Goal: Transaction & Acquisition: Download file/media

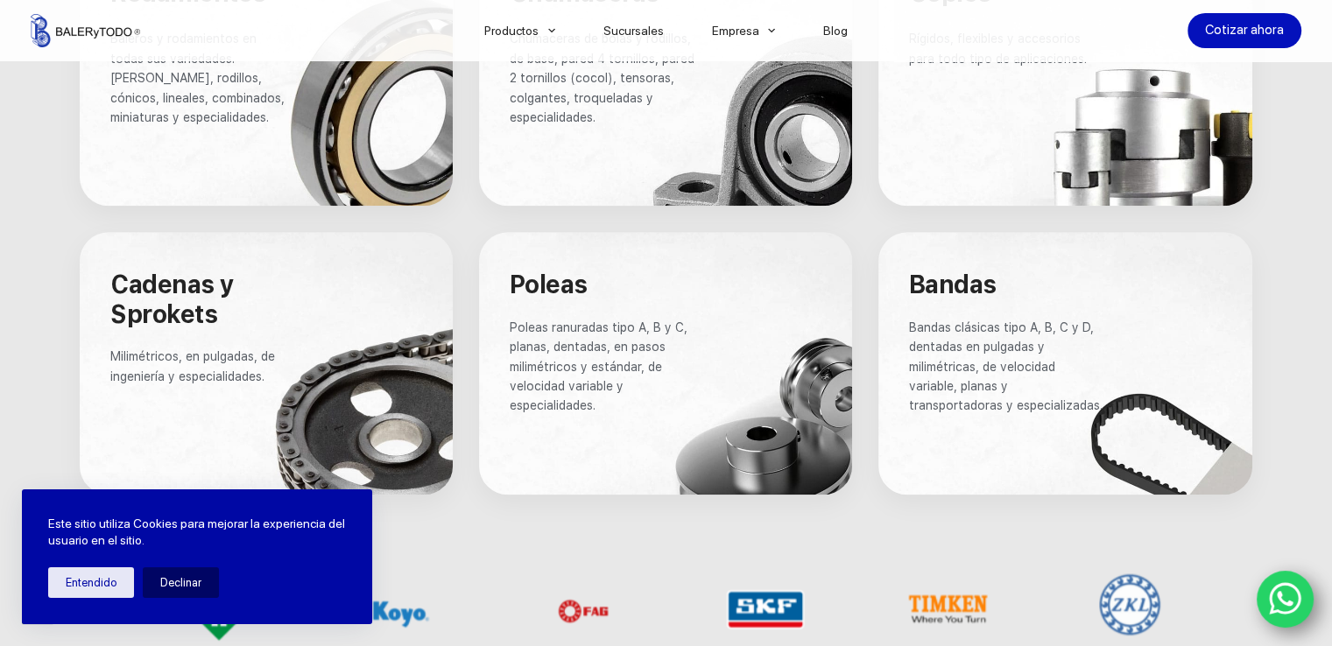
scroll to position [1314, 0]
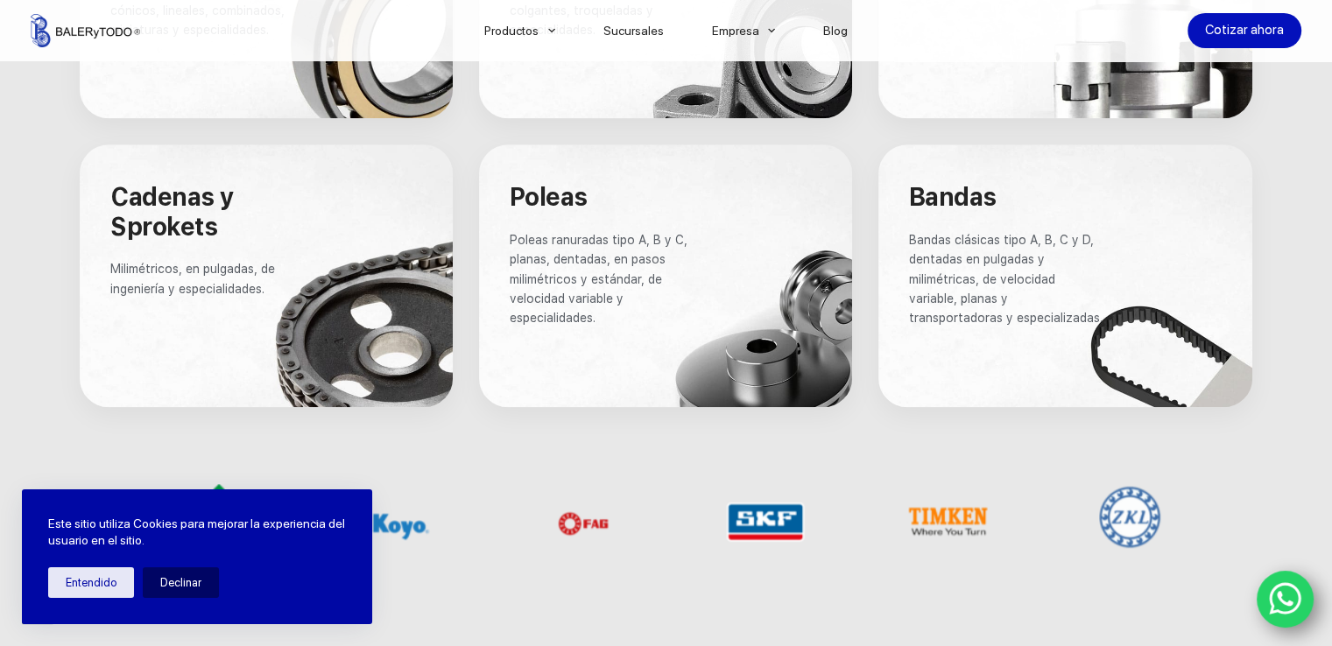
click at [761, 227] on div at bounding box center [665, 276] width 373 height 263
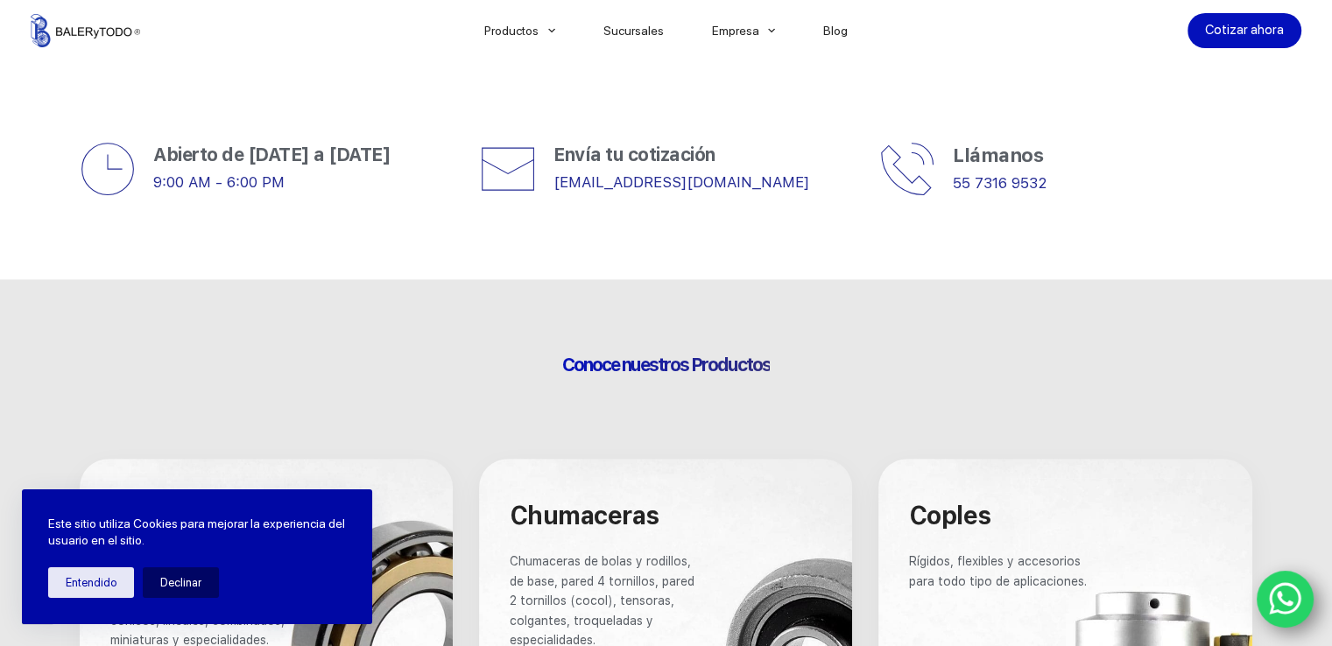
scroll to position [613, 0]
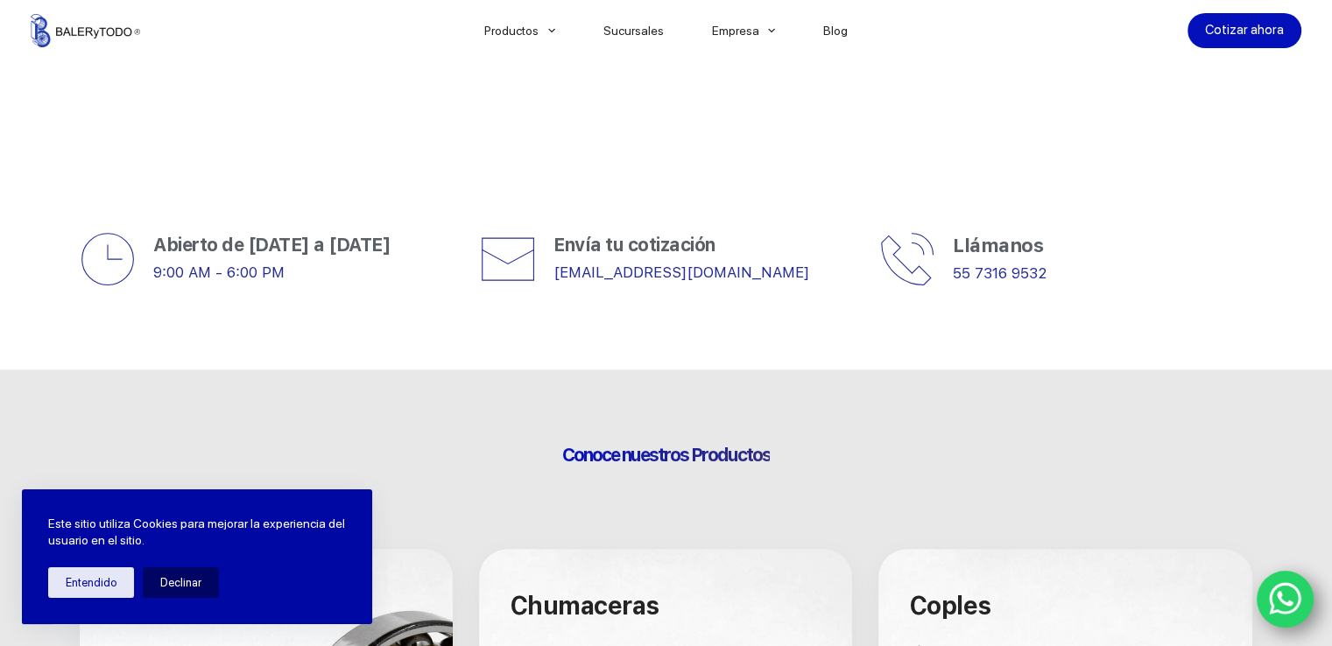
drag, startPoint x: 1048, startPoint y: 244, endPoint x: 956, endPoint y: 245, distance: 91.1
click at [956, 245] on span "Llámanos" at bounding box center [998, 245] width 90 height 23
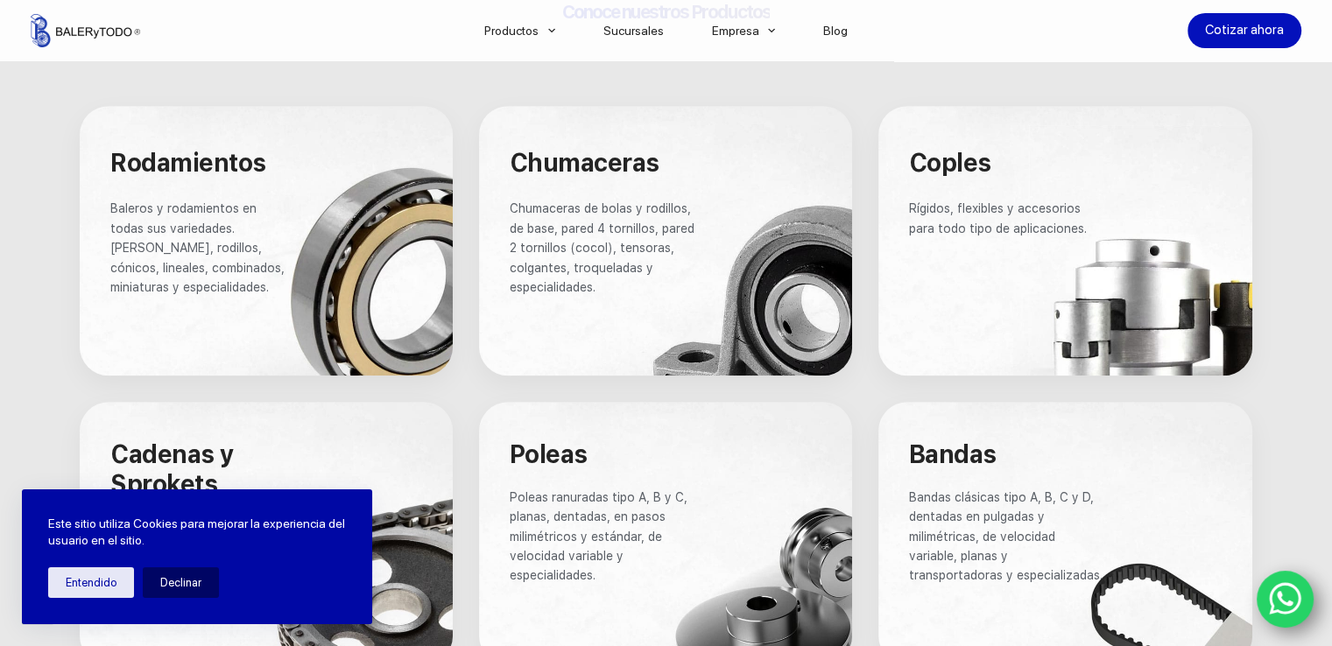
scroll to position [1051, 0]
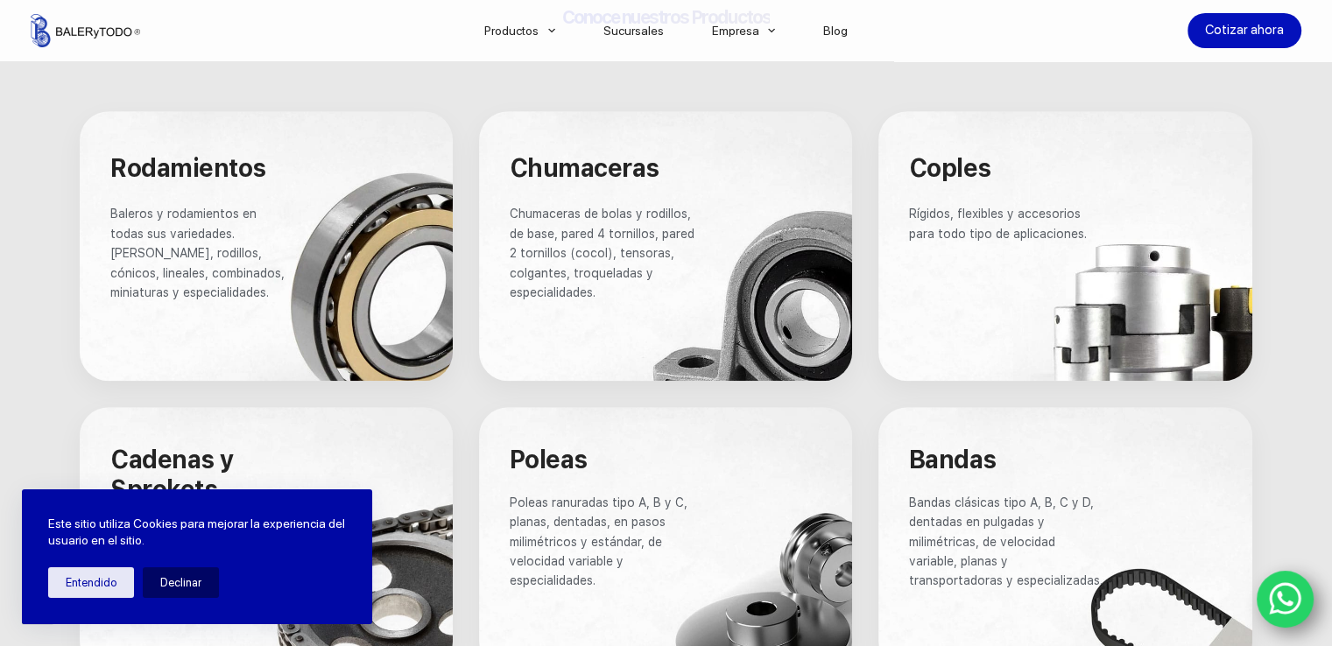
click at [1099, 208] on p "Rígidos, flexibles y accesorios para todo tipo de aplicaciones." at bounding box center [1006, 223] width 195 height 39
click at [953, 349] on div at bounding box center [1065, 246] width 374 height 270
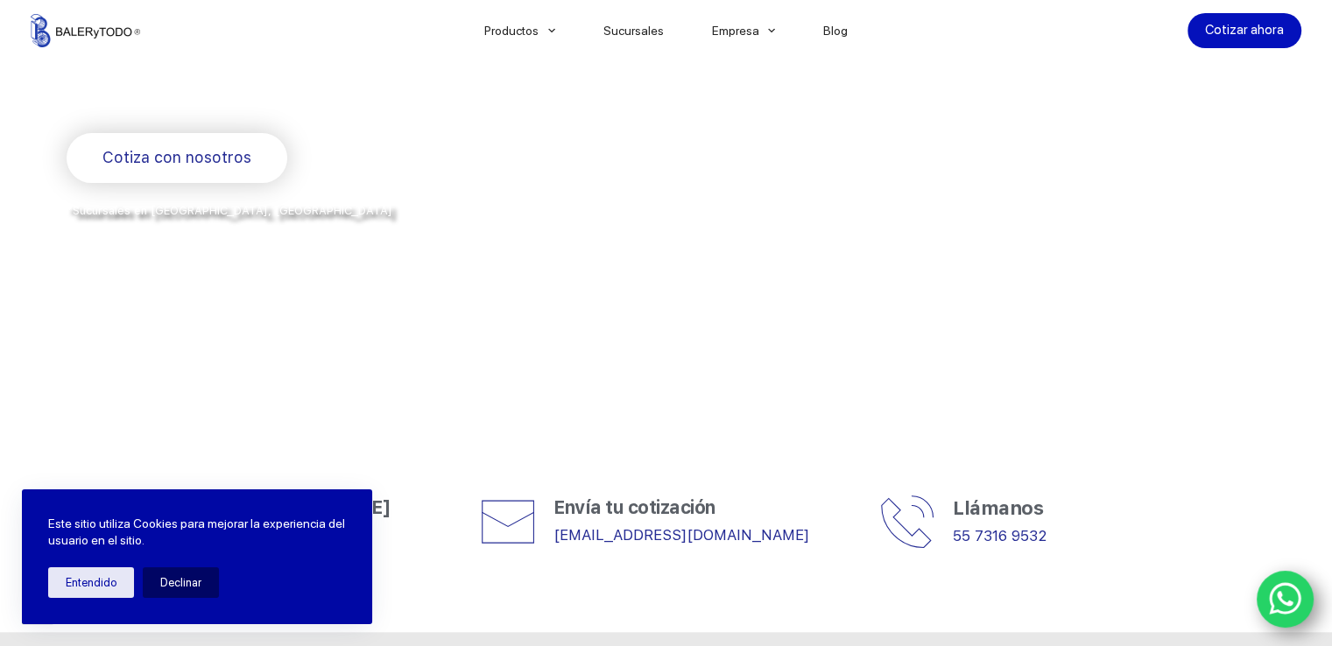
scroll to position [788, 0]
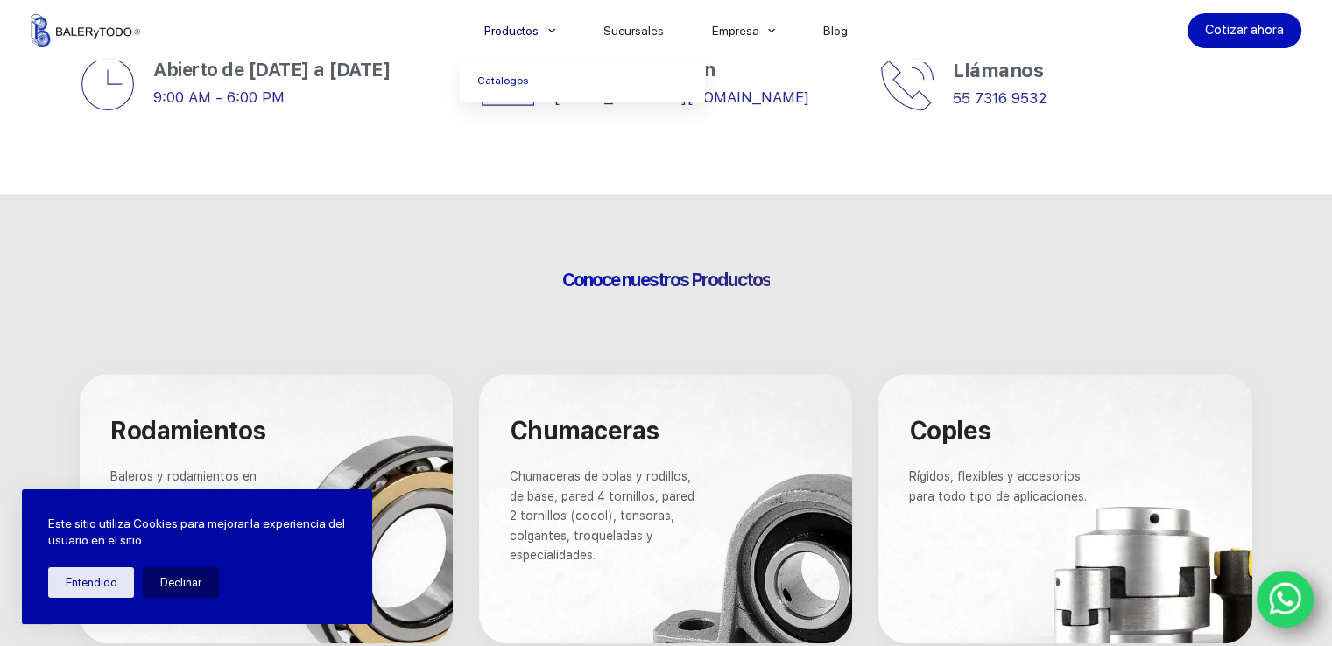
click at [555, 29] on icon "Menu Principal" at bounding box center [551, 30] width 7 height 7
click at [508, 81] on link "Catalogos" at bounding box center [582, 81] width 245 height 40
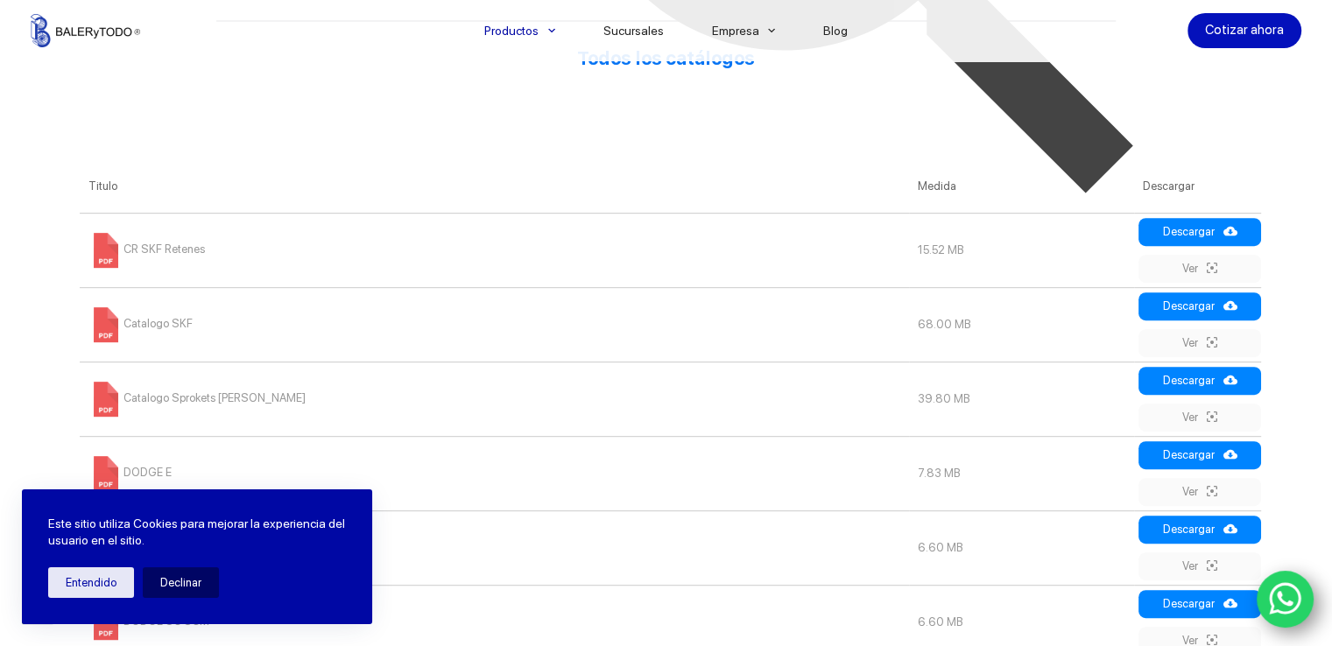
scroll to position [876, 0]
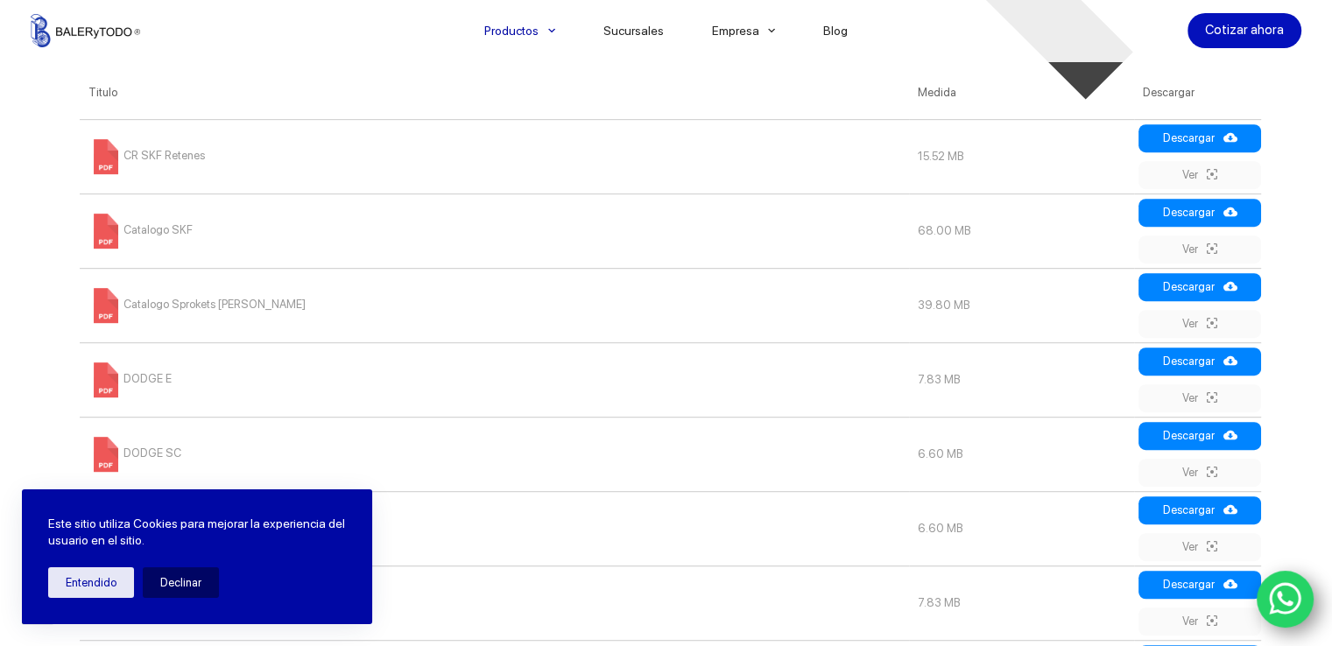
click at [1213, 248] on icon at bounding box center [1212, 249] width 11 height 14
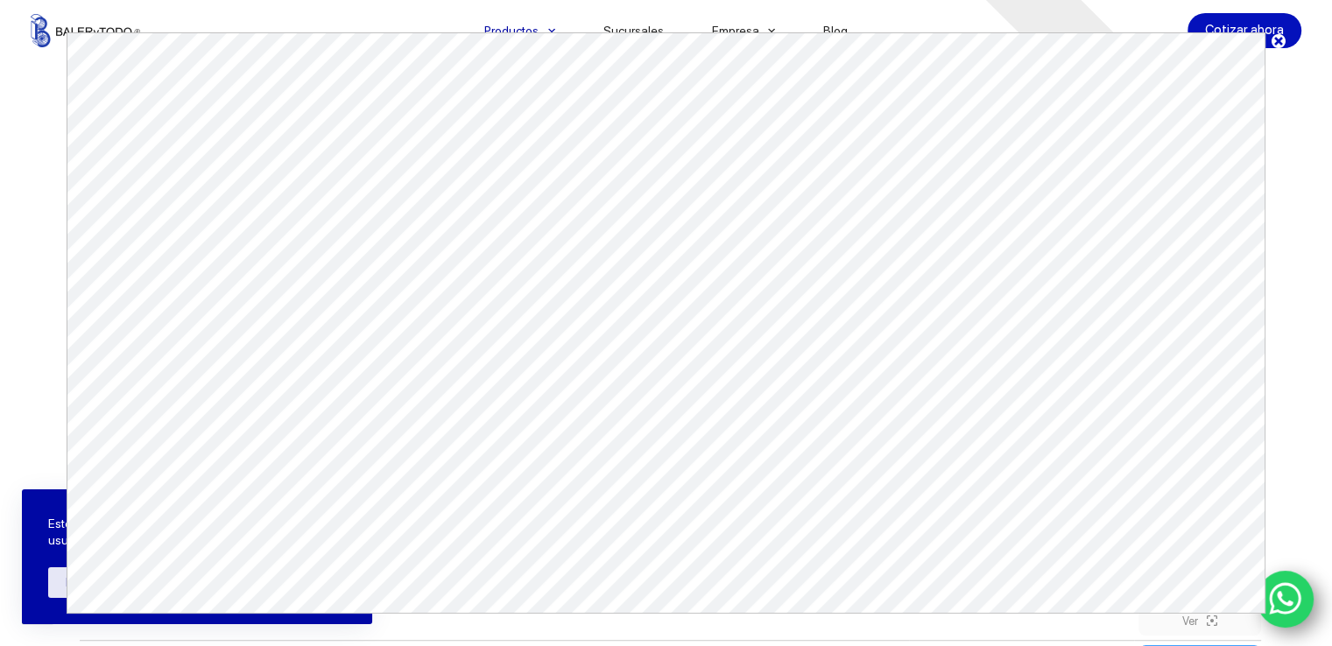
scroll to position [0, 0]
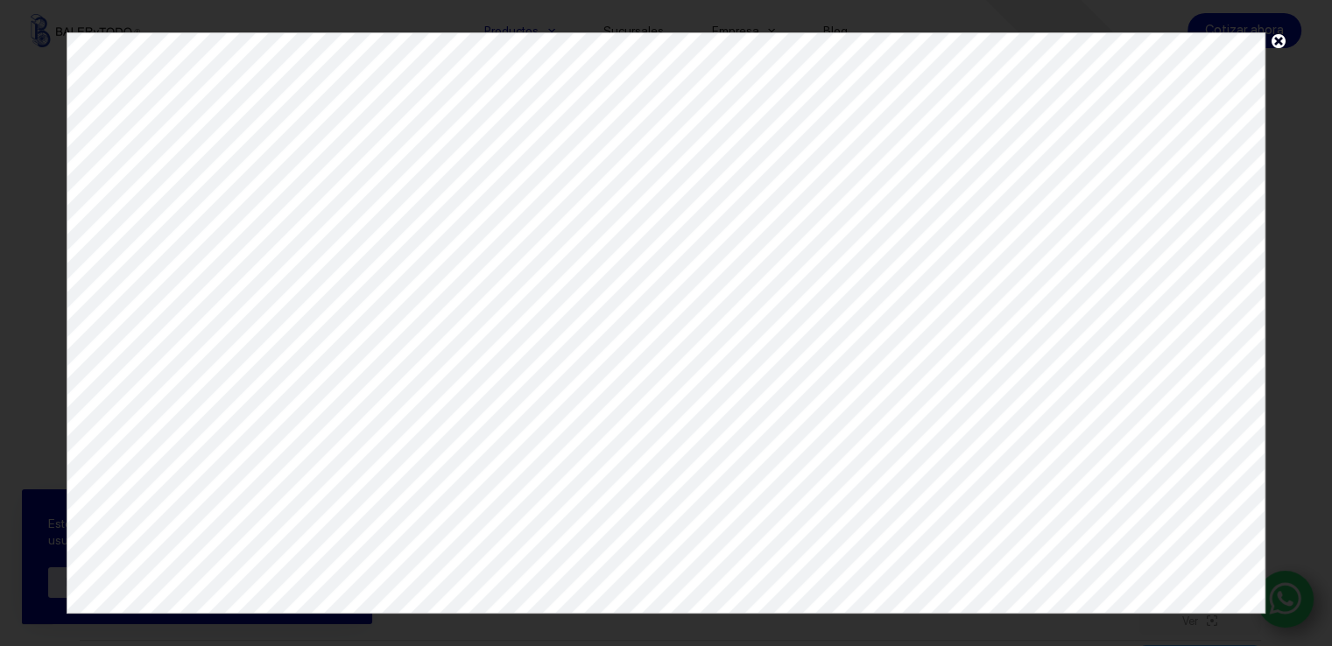
click at [1276, 39] on span at bounding box center [1279, 44] width 26 height 25
